Goal: Task Accomplishment & Management: Manage account settings

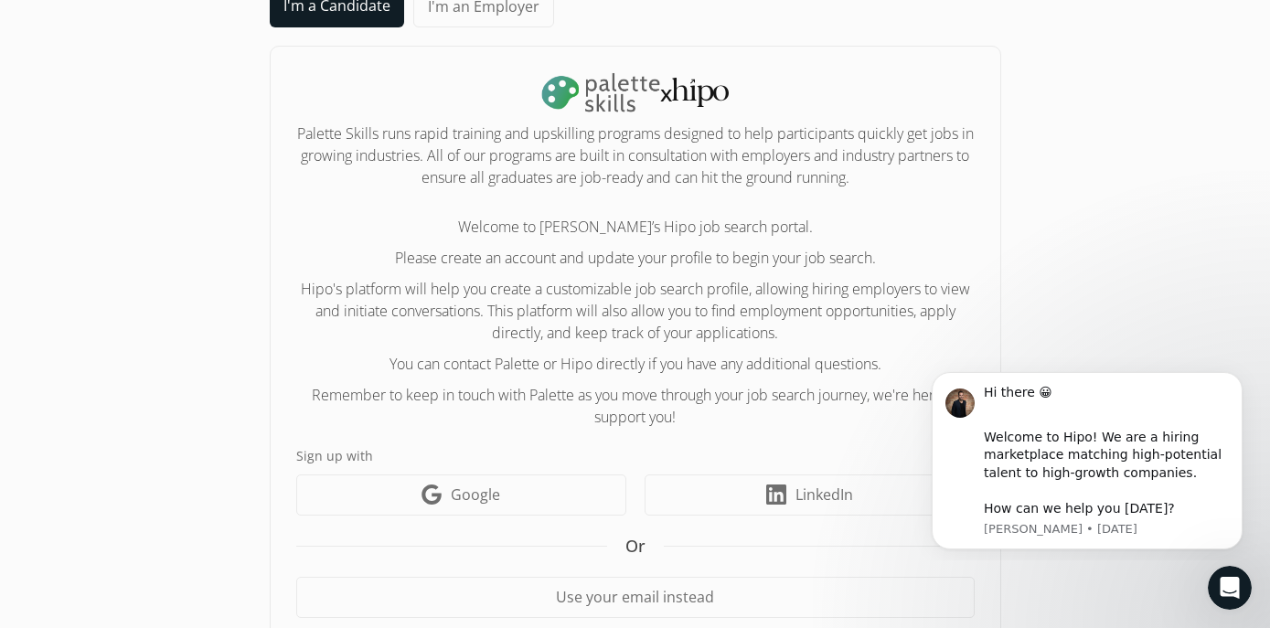
scroll to position [111, 0]
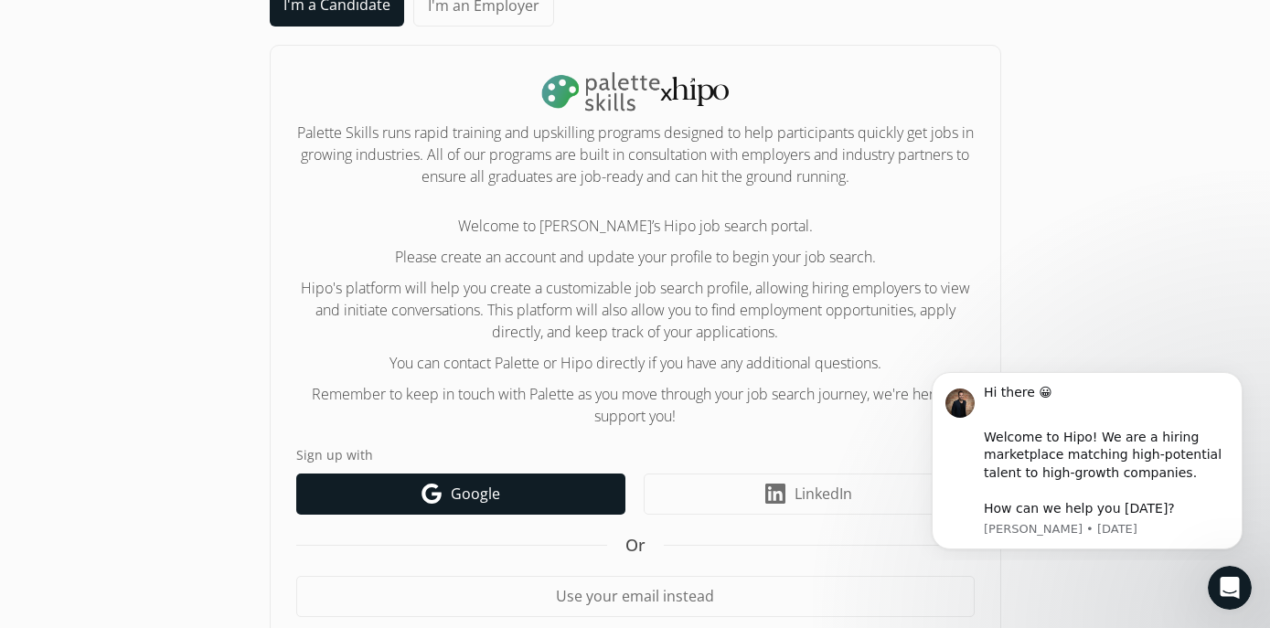
click at [507, 481] on link "Google icon Google" at bounding box center [460, 494] width 329 height 41
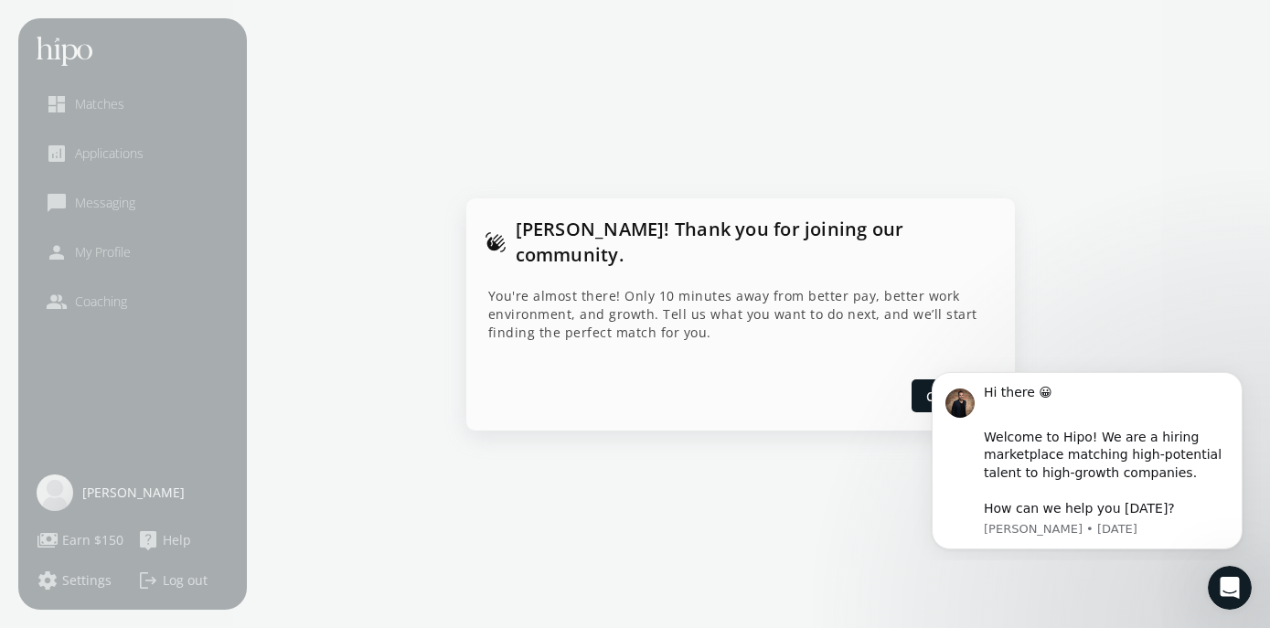
click at [1061, 208] on div at bounding box center [635, 314] width 1270 height 628
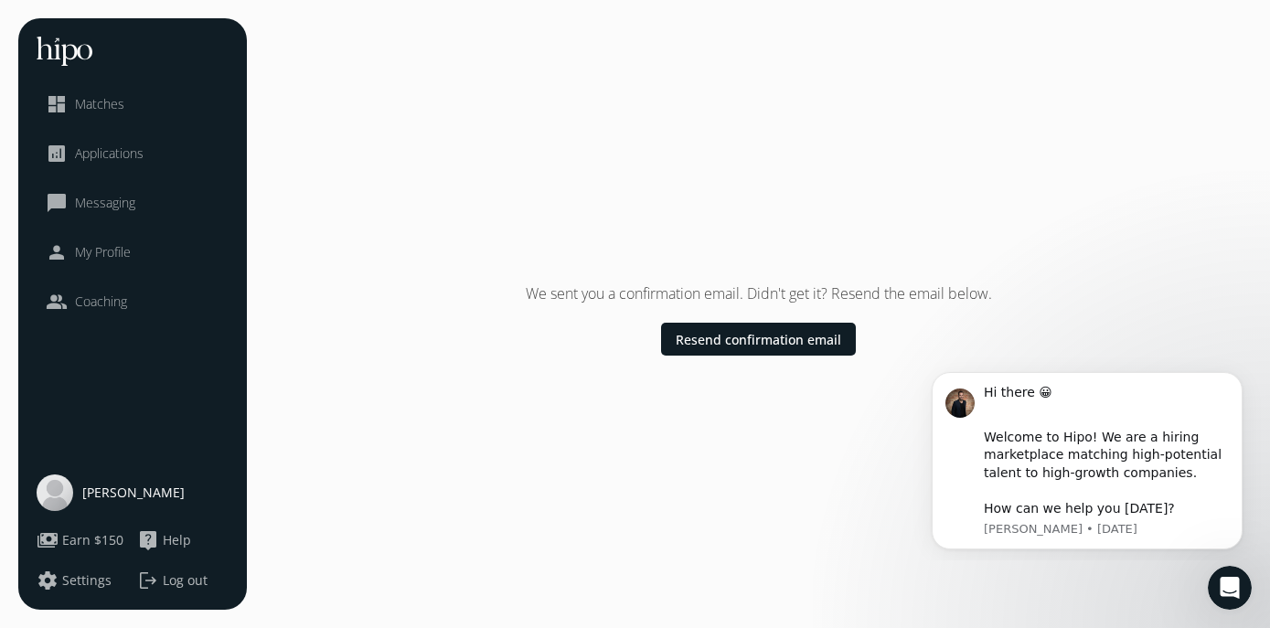
click at [98, 96] on span "Matches" at bounding box center [99, 104] width 49 height 18
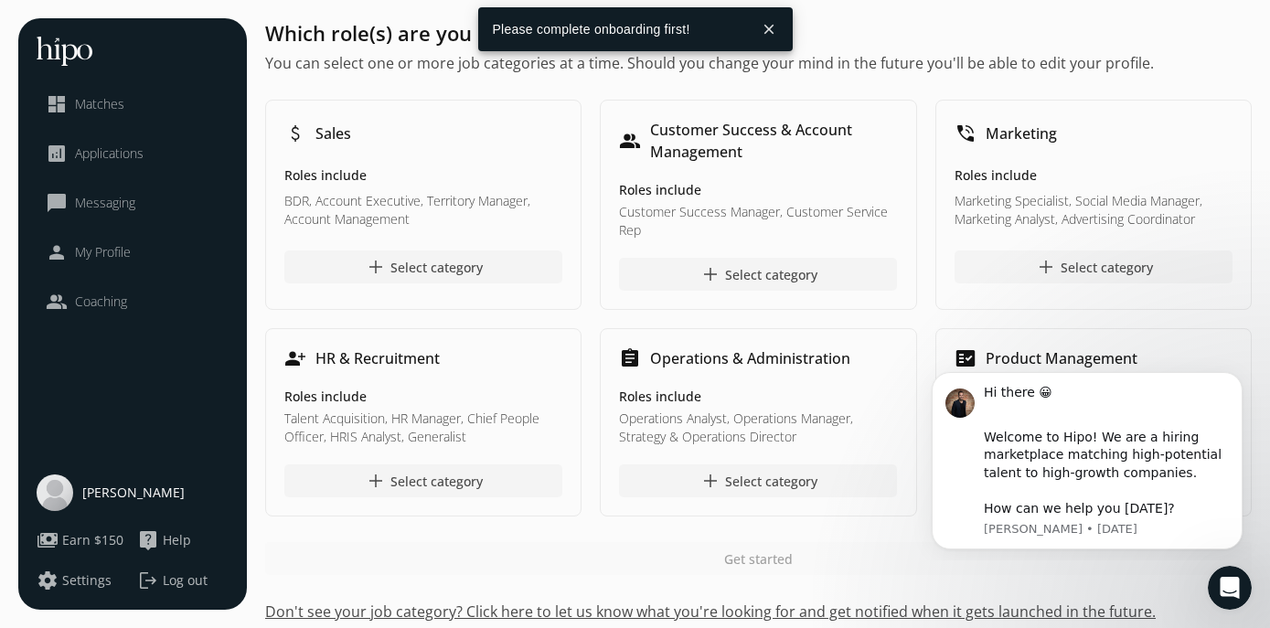
scroll to position [13, 0]
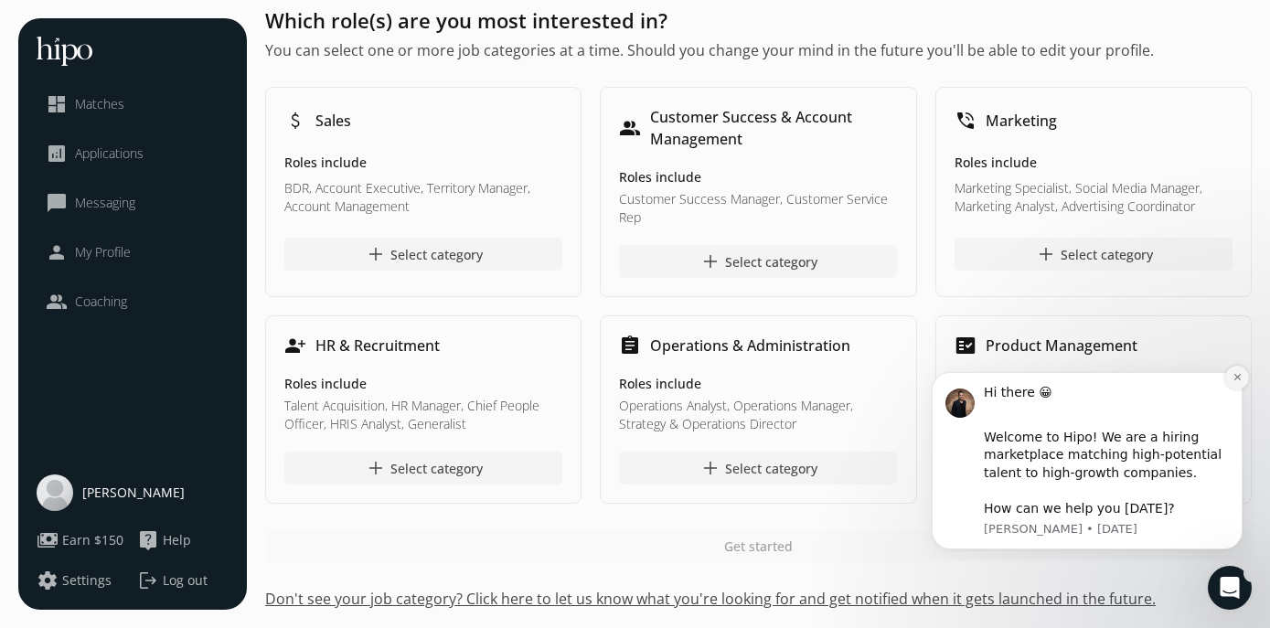
click at [1235, 378] on icon "Dismiss notification" at bounding box center [1236, 377] width 6 height 6
